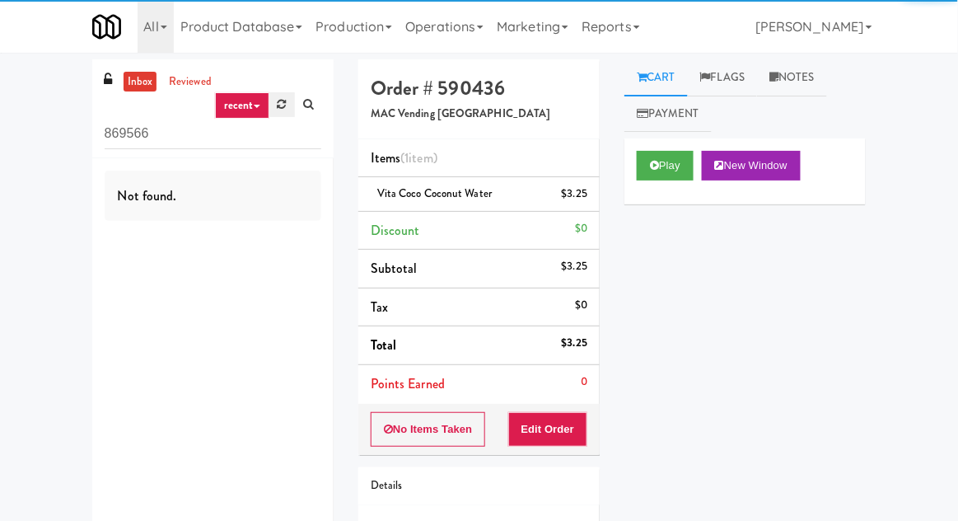
click at [280, 94] on link at bounding box center [282, 104] width 26 height 25
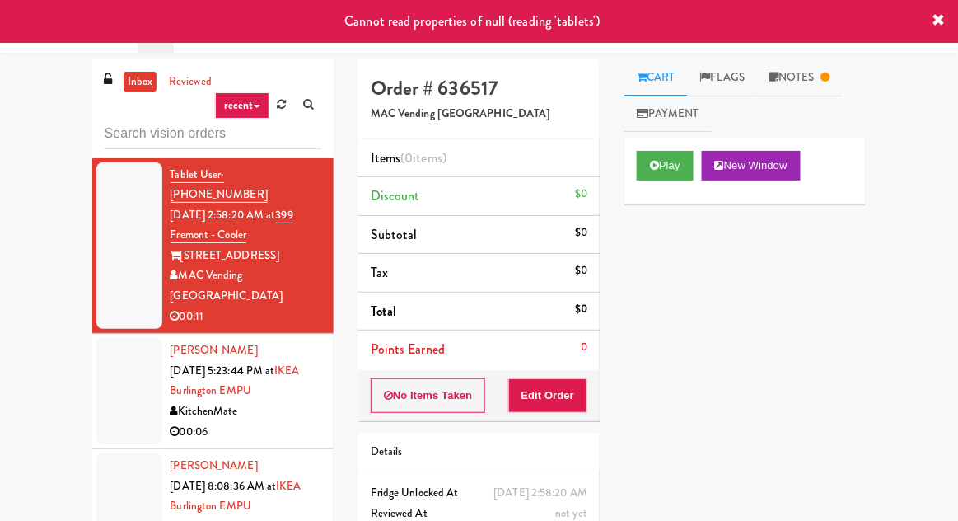
click at [919, 140] on div "inbox reviewed recent all unclear take inventory issue suspicious failed recent…" at bounding box center [479, 361] width 958 height 605
